Goal: Task Accomplishment & Management: Use online tool/utility

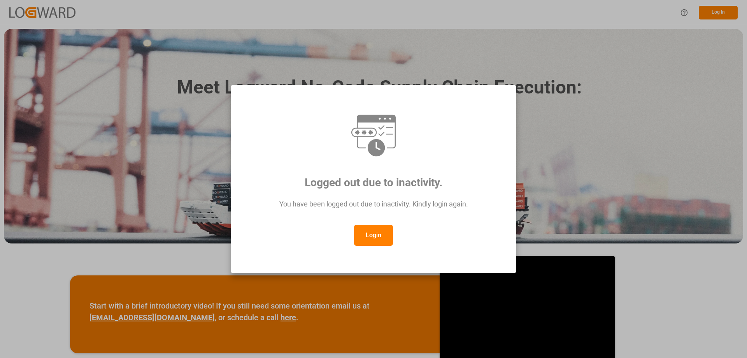
click at [377, 232] on button "Login" at bounding box center [373, 235] width 39 height 21
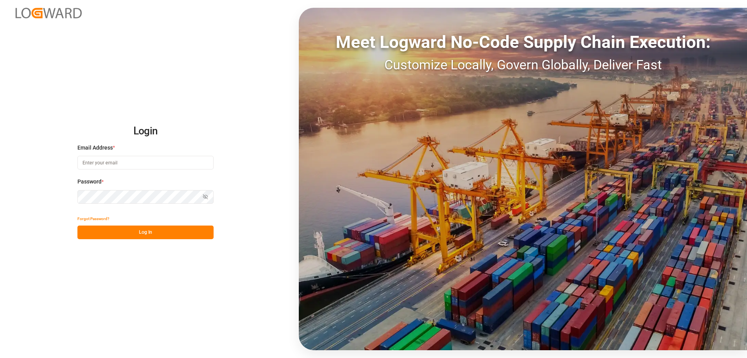
click at [128, 158] on input at bounding box center [145, 163] width 136 height 14
type input "sas.leipzig@lit.de"
click at [143, 234] on button "Log In" at bounding box center [145, 232] width 136 height 14
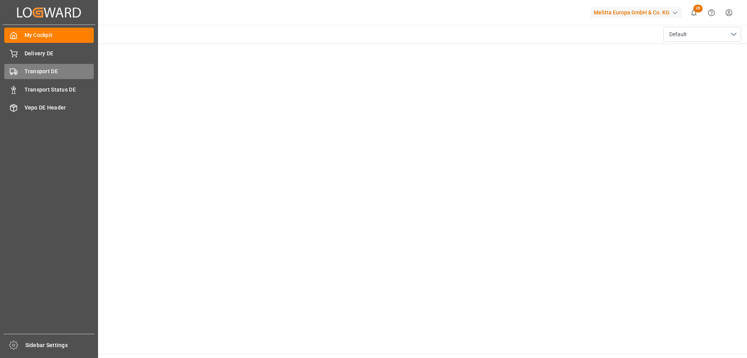
click at [37, 67] on div "Transport DE Transport DE" at bounding box center [49, 71] width 90 height 15
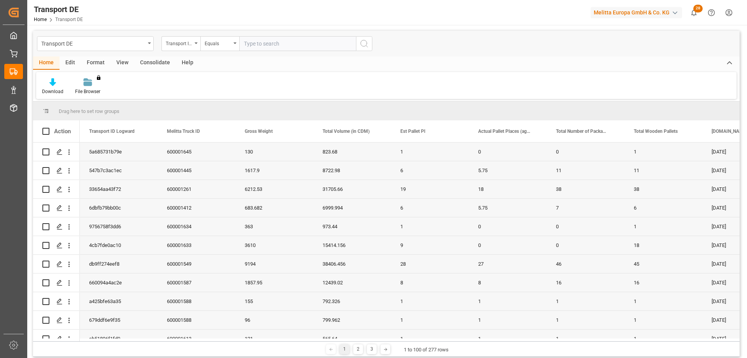
click at [247, 42] on input "text" at bounding box center [297, 43] width 117 height 15
paste input "1b77f40c376d"
type input "1b77f40c376d"
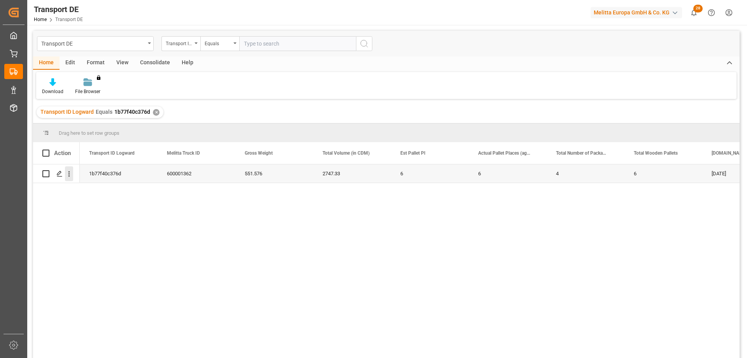
click at [69, 175] on icon "open menu" at bounding box center [69, 174] width 8 height 8
click at [78, 186] on icon "Press SPACE to select this row." at bounding box center [75, 190] width 8 height 8
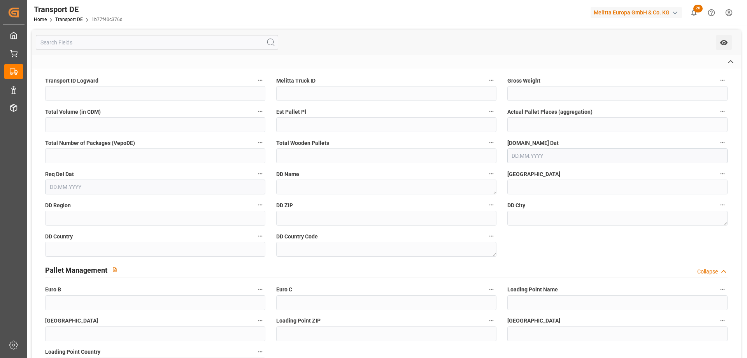
type input "1b77f40c376d"
type input "600001362"
type textarea "Amazon Logistik Achim"
type input "Max-Naumann-Str. 1"
type input "28832"
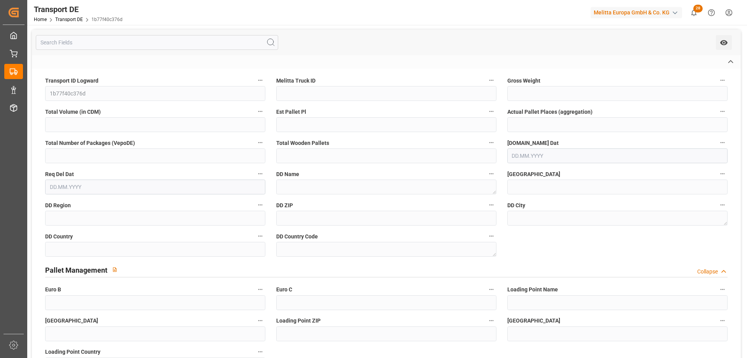
type textarea "Achim"
type input "DE"
type input "Rhenus Retail Services GmbH"
type input "Hans-Böckler-Strasse 37"
type input "32423"
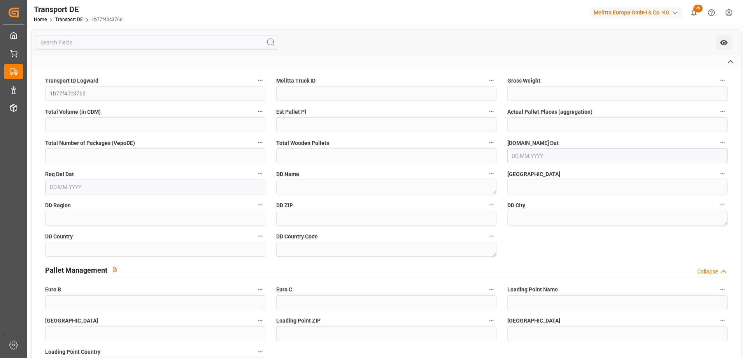
type input "Minden"
type input "DE"
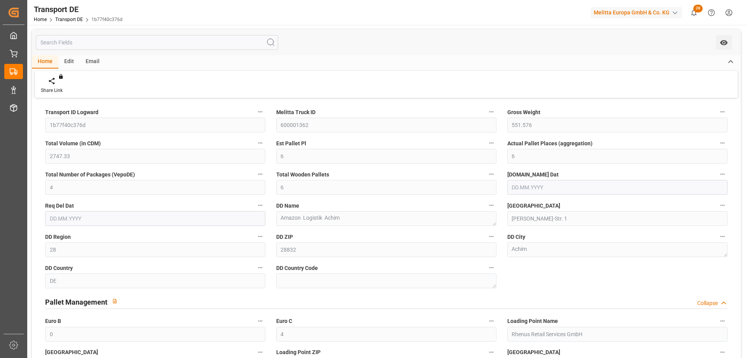
type input "551.576"
type input "2747.33"
type input "6"
type input "4"
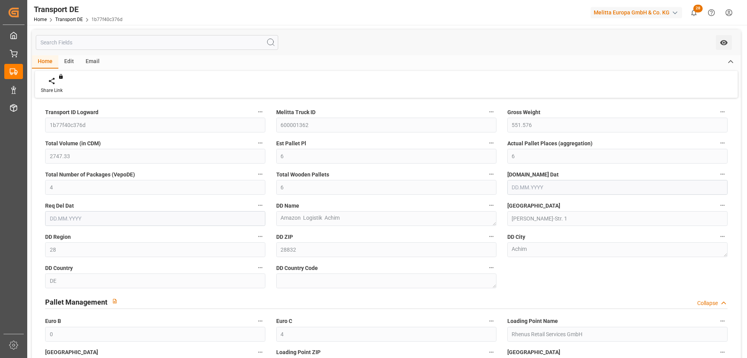
type input "6"
type input "28"
type input "0"
type input "4"
type input "[DATE]"
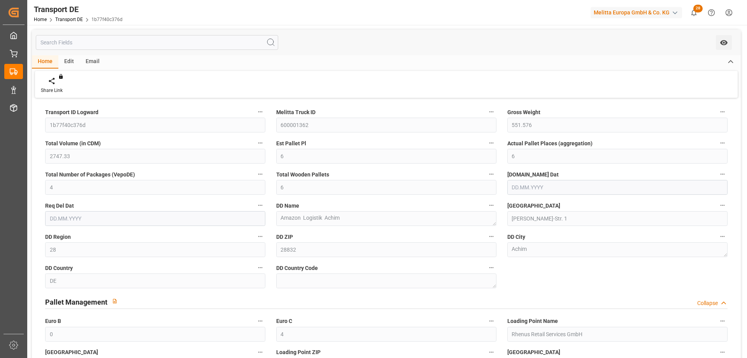
type input "[DATE]"
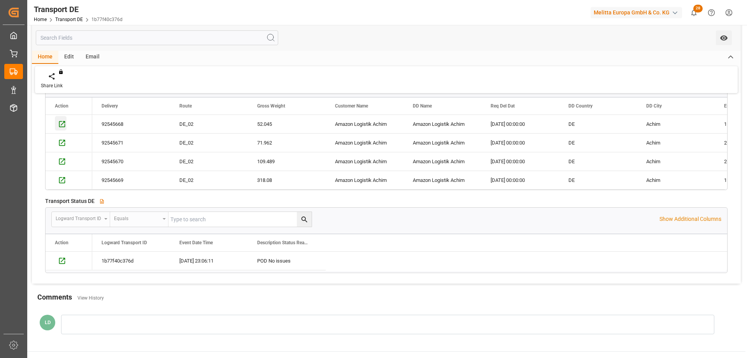
scroll to position [311, 0]
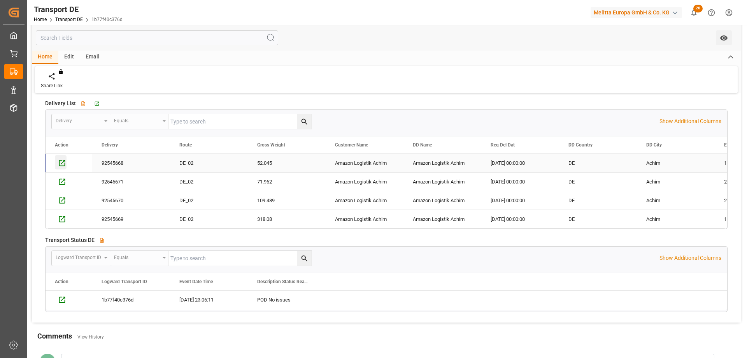
click at [63, 167] on div "Press SPACE to select this row." at bounding box center [61, 162] width 12 height 14
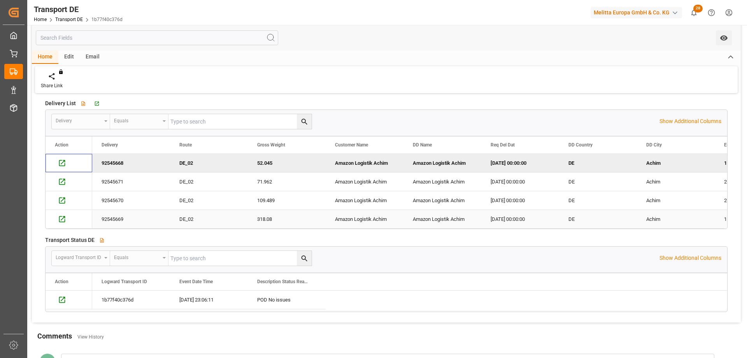
scroll to position [0, 0]
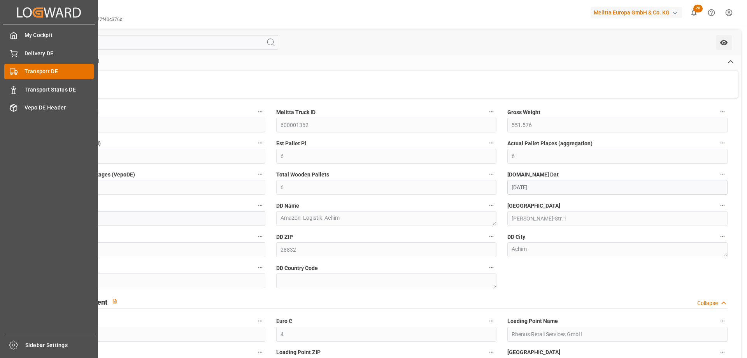
click at [44, 72] on span "Transport DE" at bounding box center [60, 71] width 70 height 8
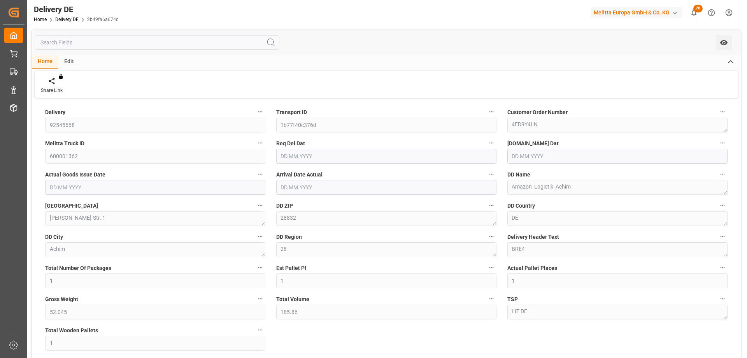
type input "1"
type input "52.045"
type input "185.86"
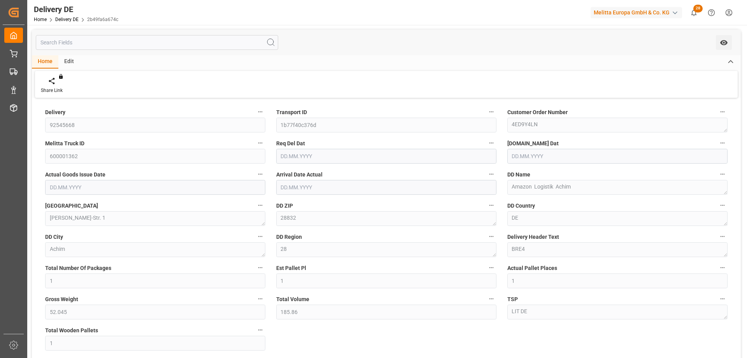
type input "1"
type input "[DATE]"
